Goal: Task Accomplishment & Management: Complete application form

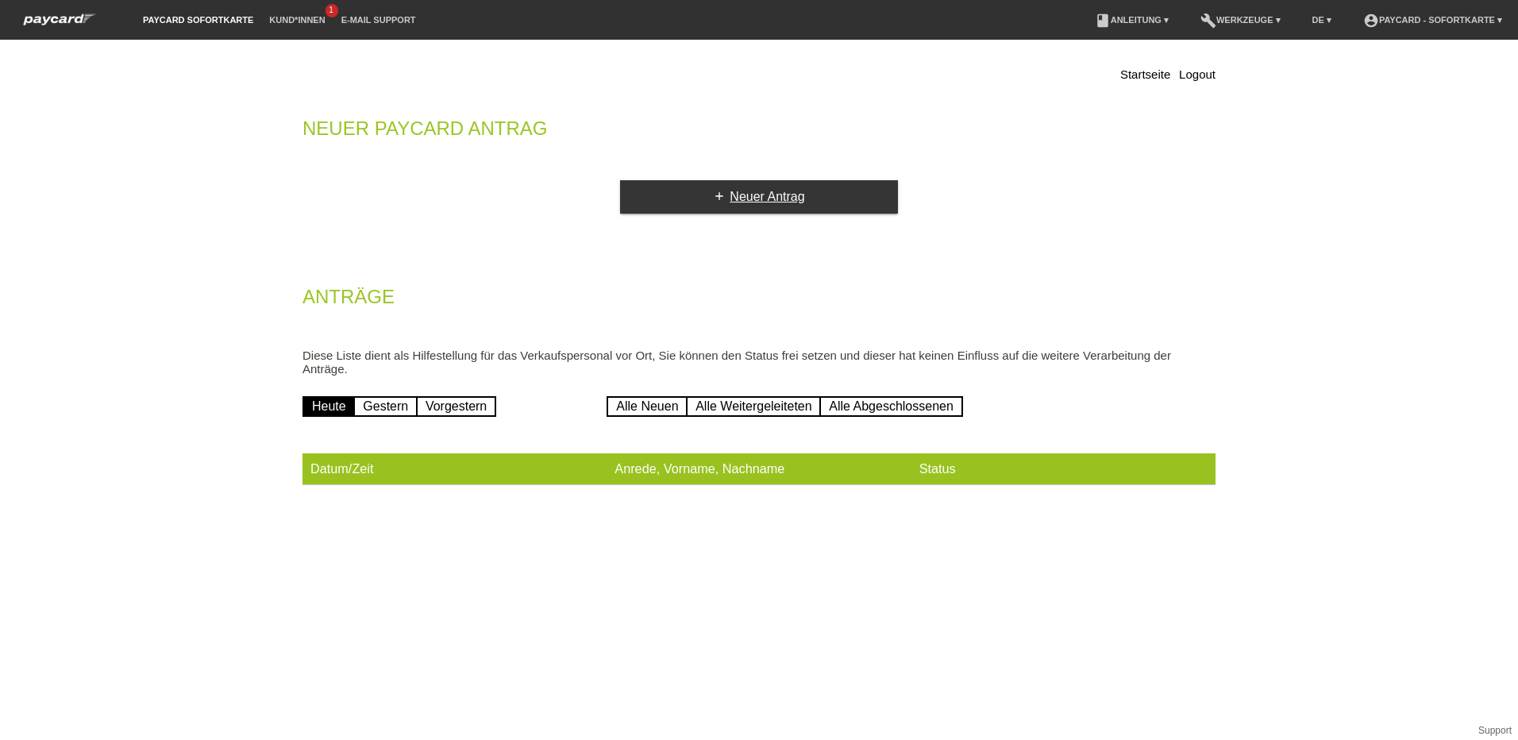
click at [802, 186] on link "add Neuer Antrag" at bounding box center [759, 196] width 278 height 33
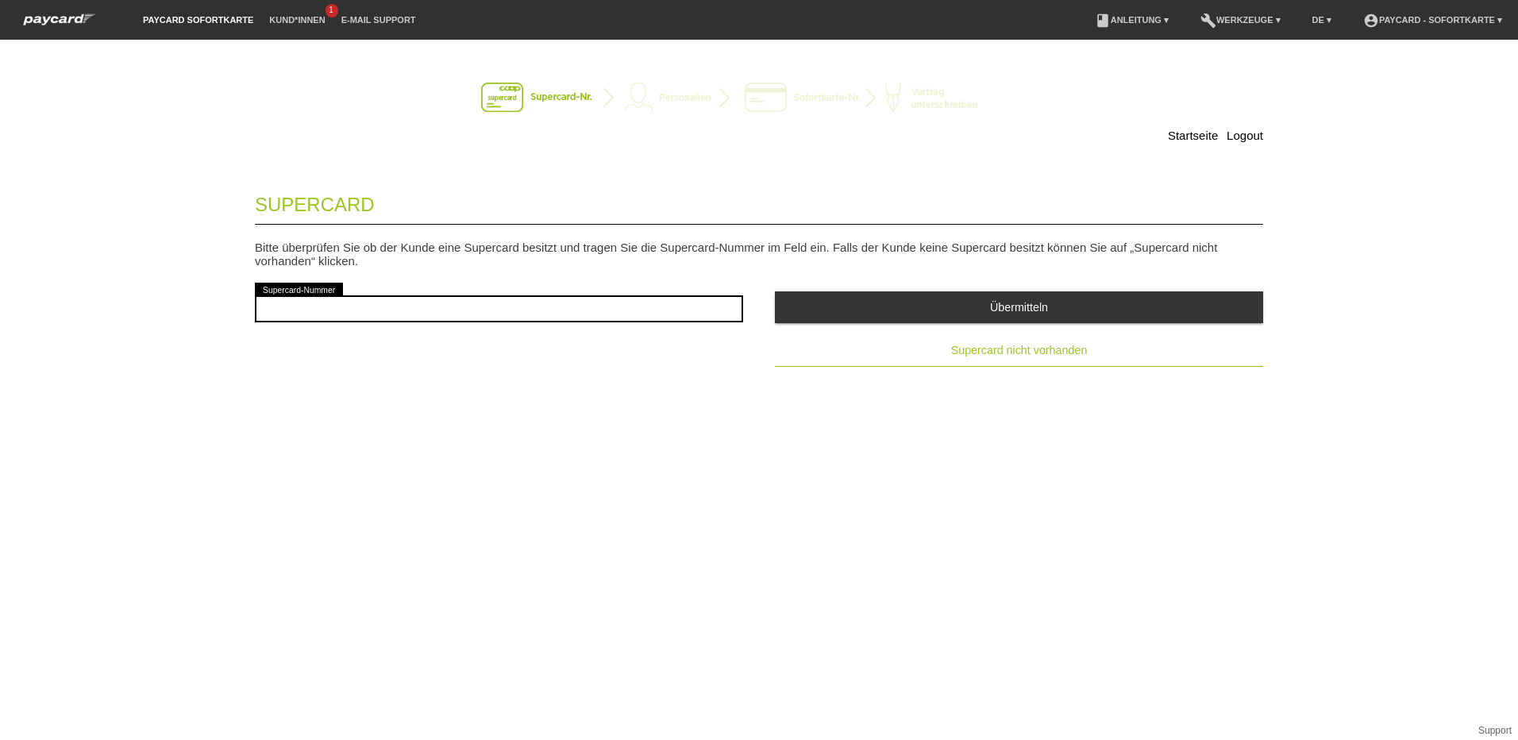
click at [1001, 348] on span "Supercard nicht vorhanden" at bounding box center [1019, 350] width 137 height 13
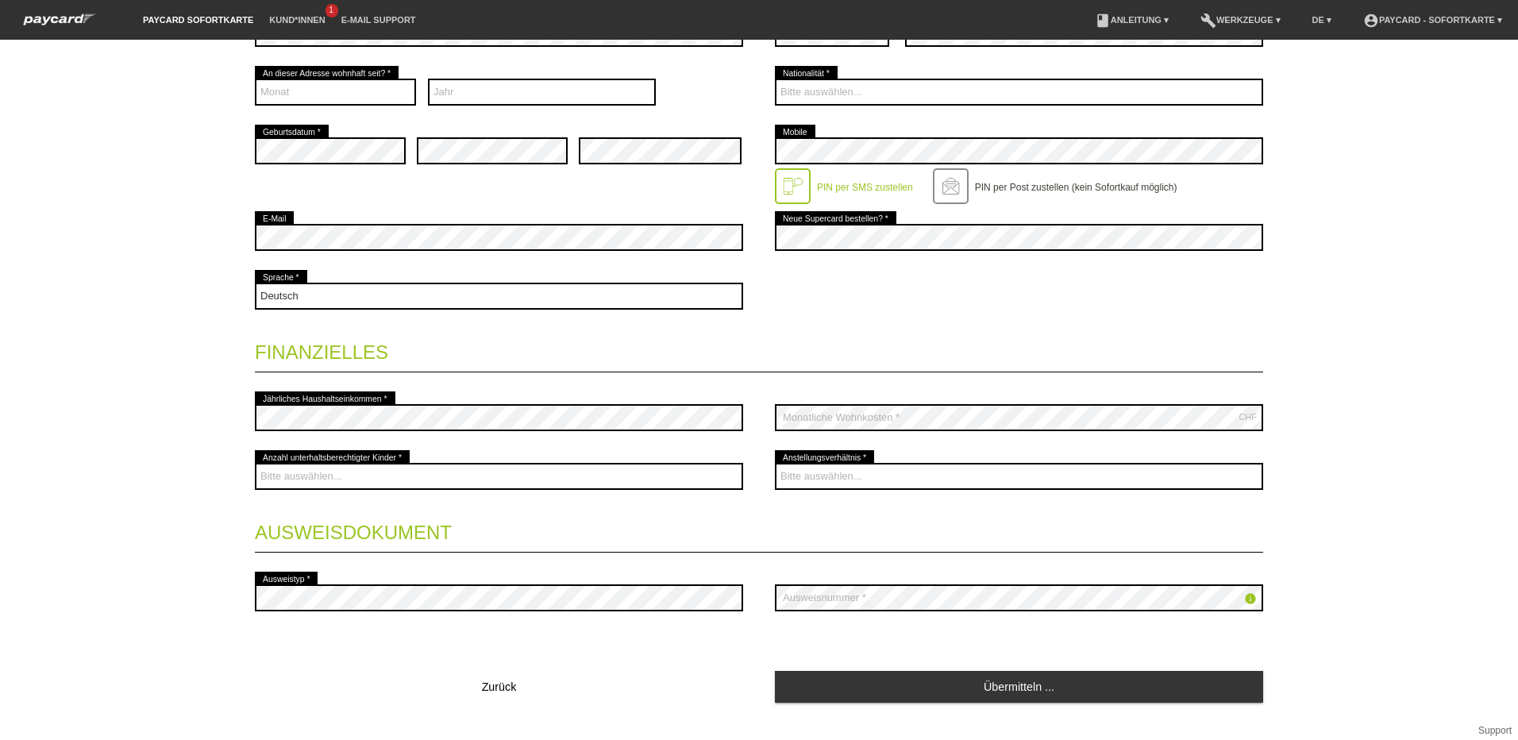
scroll to position [399, 0]
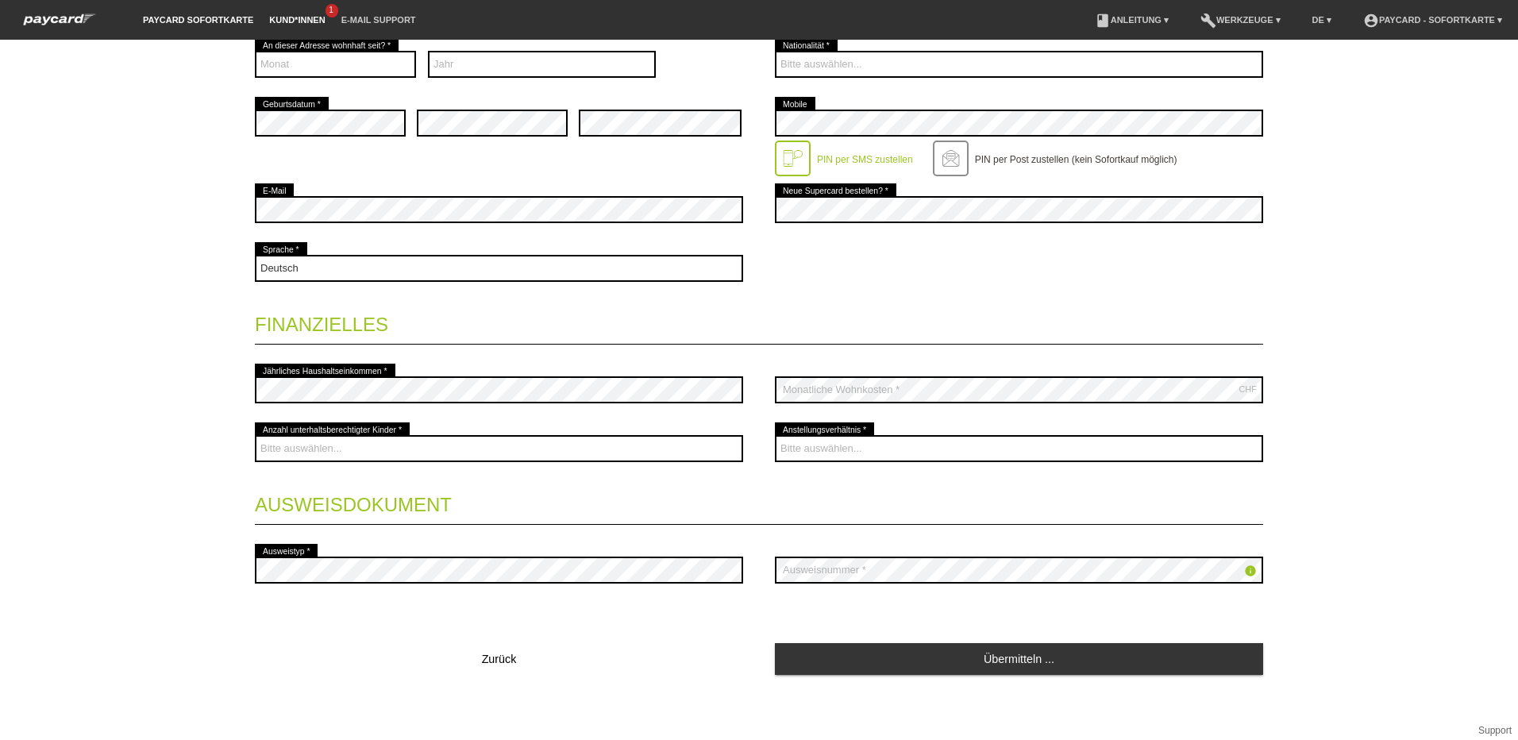
click at [274, 17] on link "Kund*innen" at bounding box center [296, 20] width 71 height 10
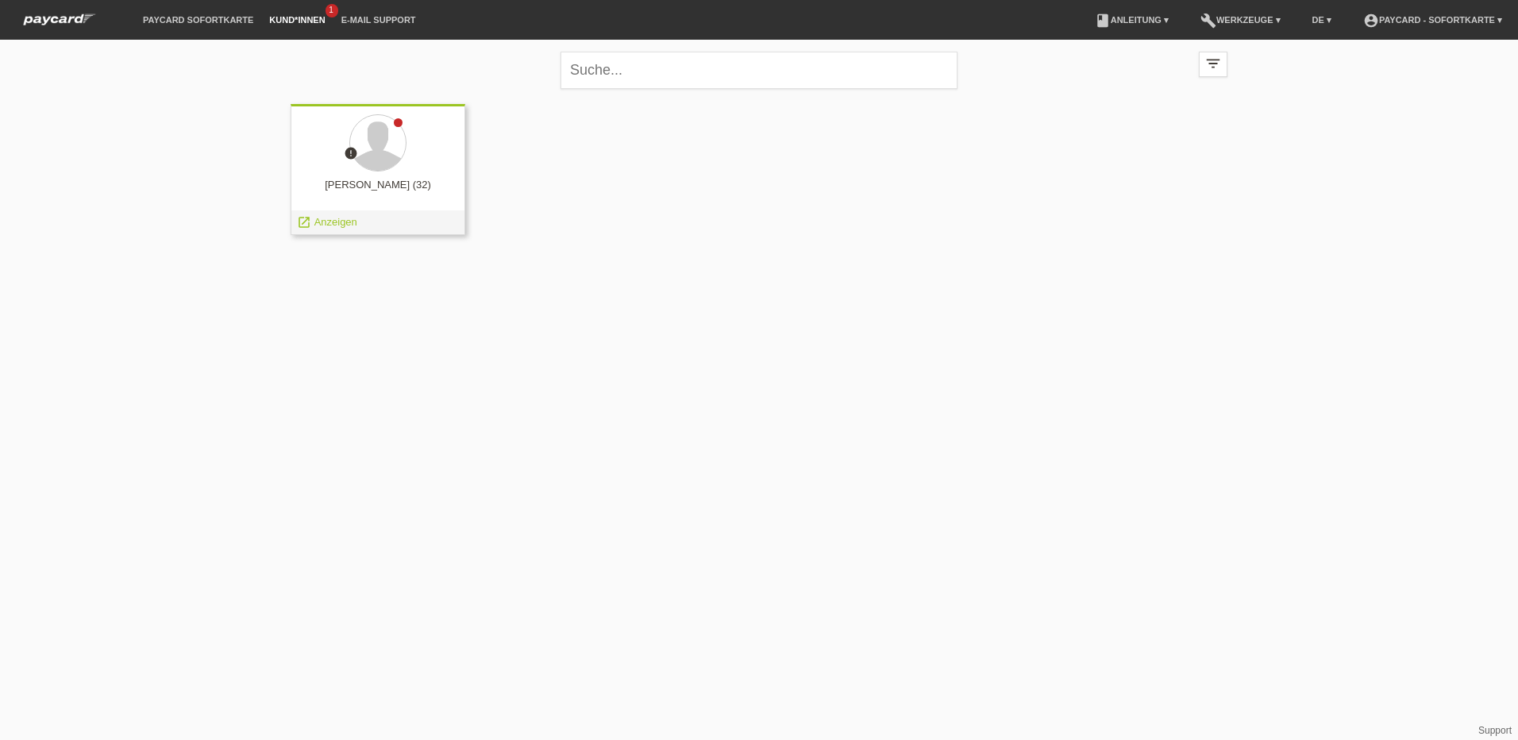
click at [349, 155] on icon "error" at bounding box center [351, 153] width 14 height 14
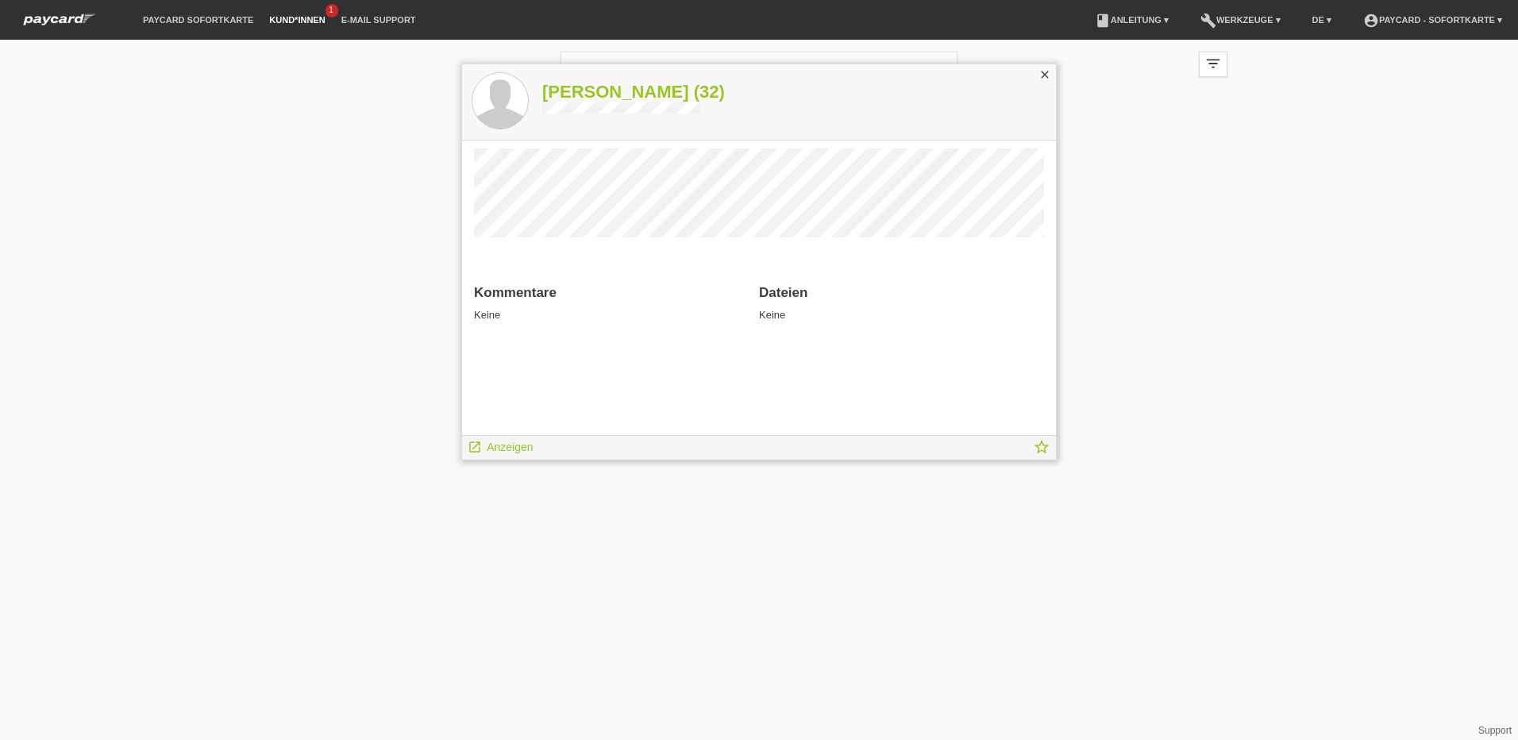
click at [1051, 75] on icon "close" at bounding box center [1045, 74] width 13 height 13
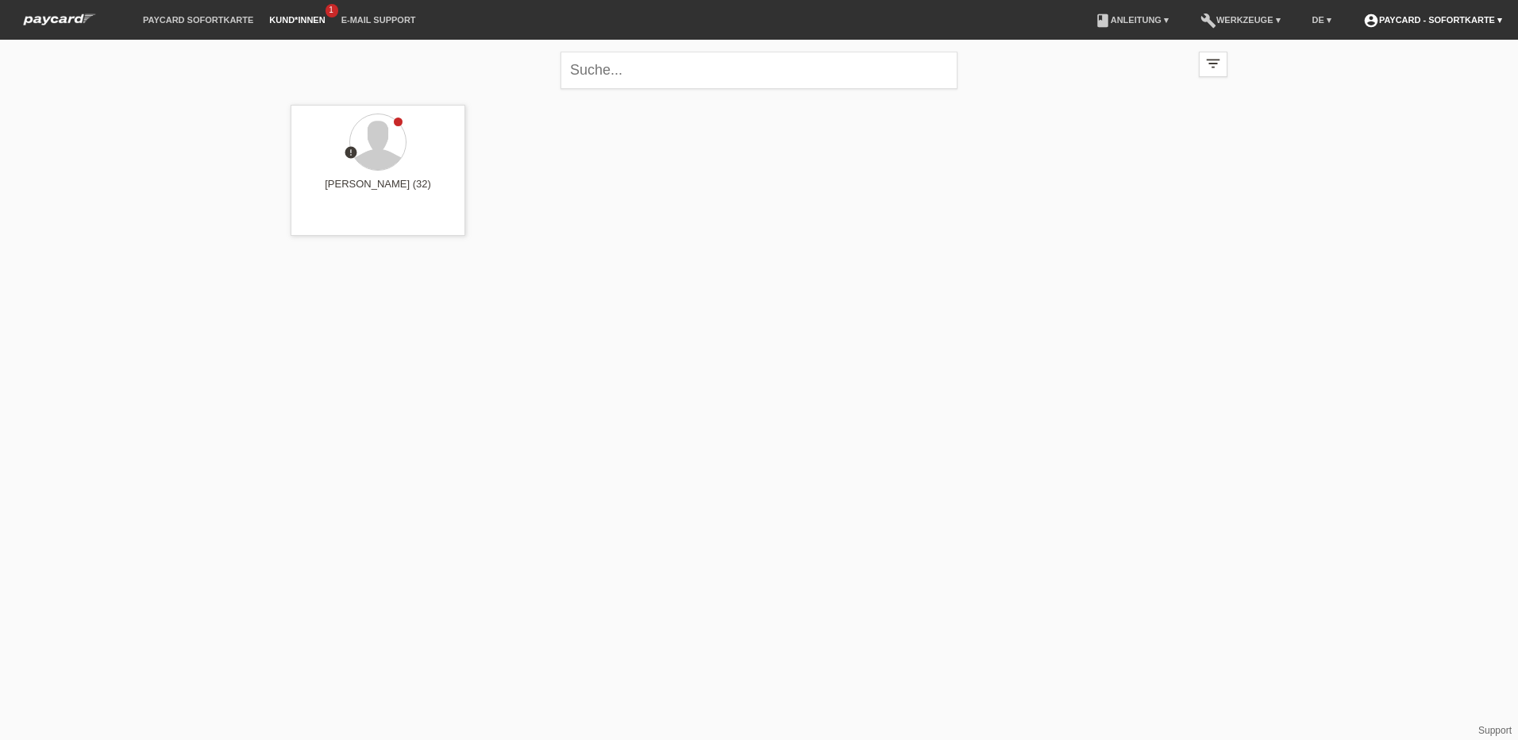
click at [1441, 21] on link "account_circle paycard - Sofortkarte ▾" at bounding box center [1433, 20] width 155 height 10
click at [1380, 103] on link "Logout" at bounding box center [1378, 109] width 32 height 12
